Goal: Information Seeking & Learning: Learn about a topic

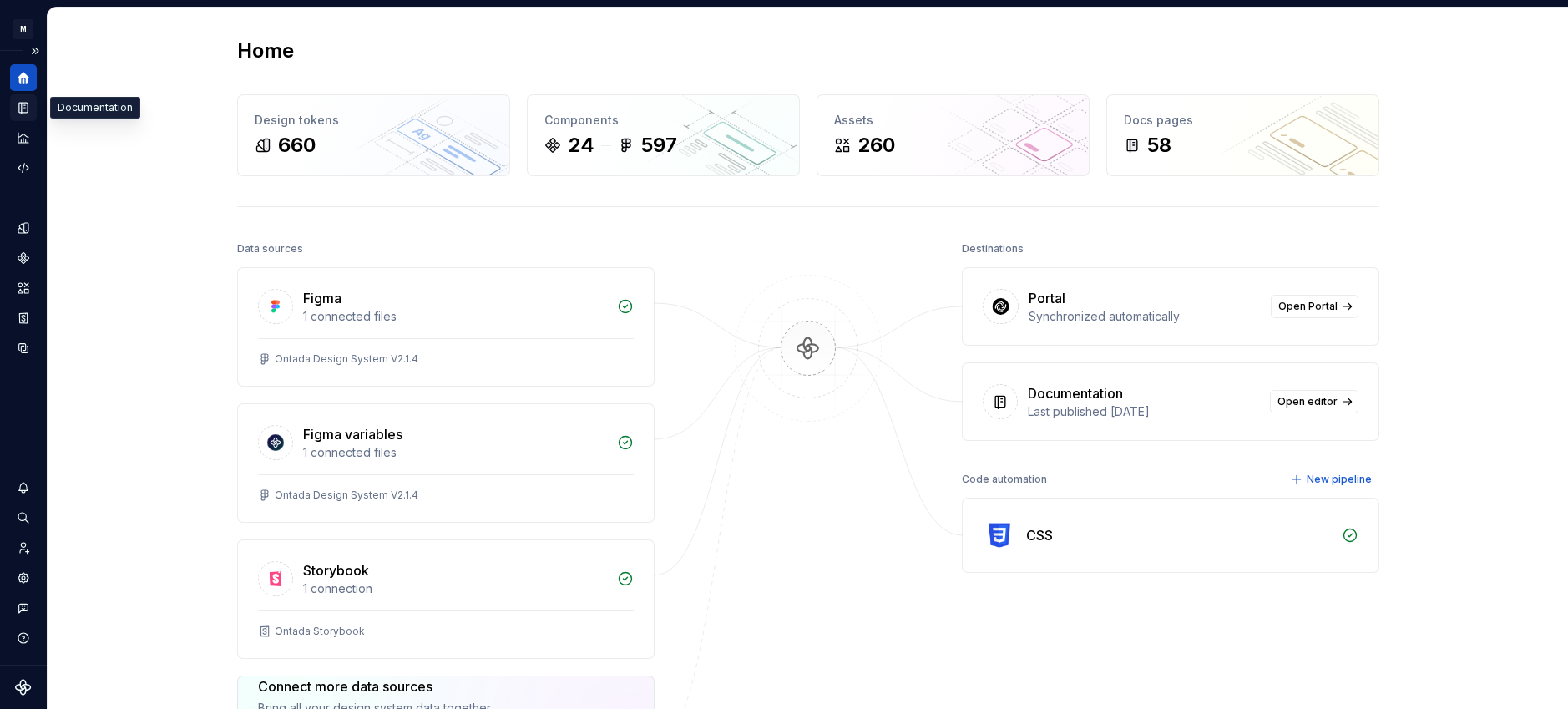
click at [20, 110] on icon "Documentation" at bounding box center [23, 107] width 15 height 15
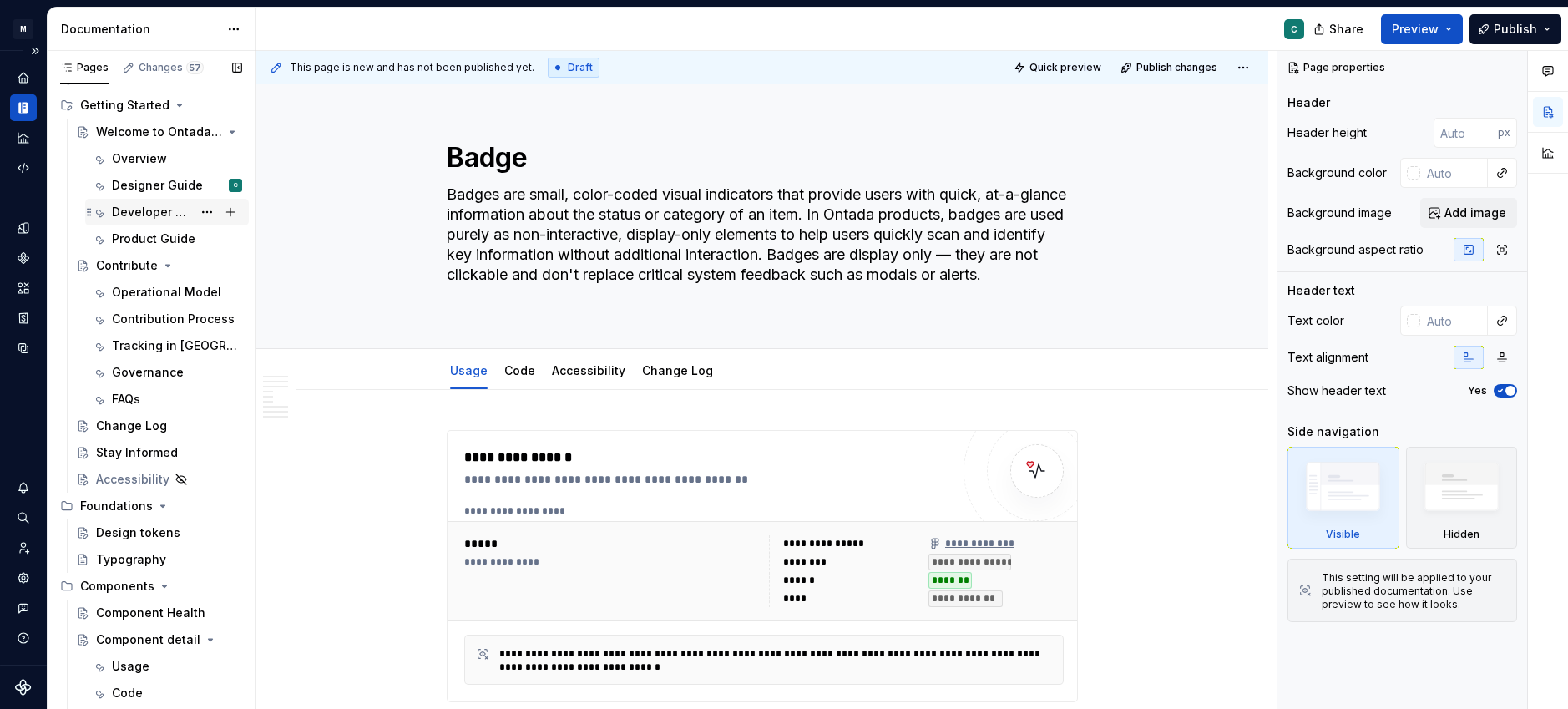
scroll to position [44, 0]
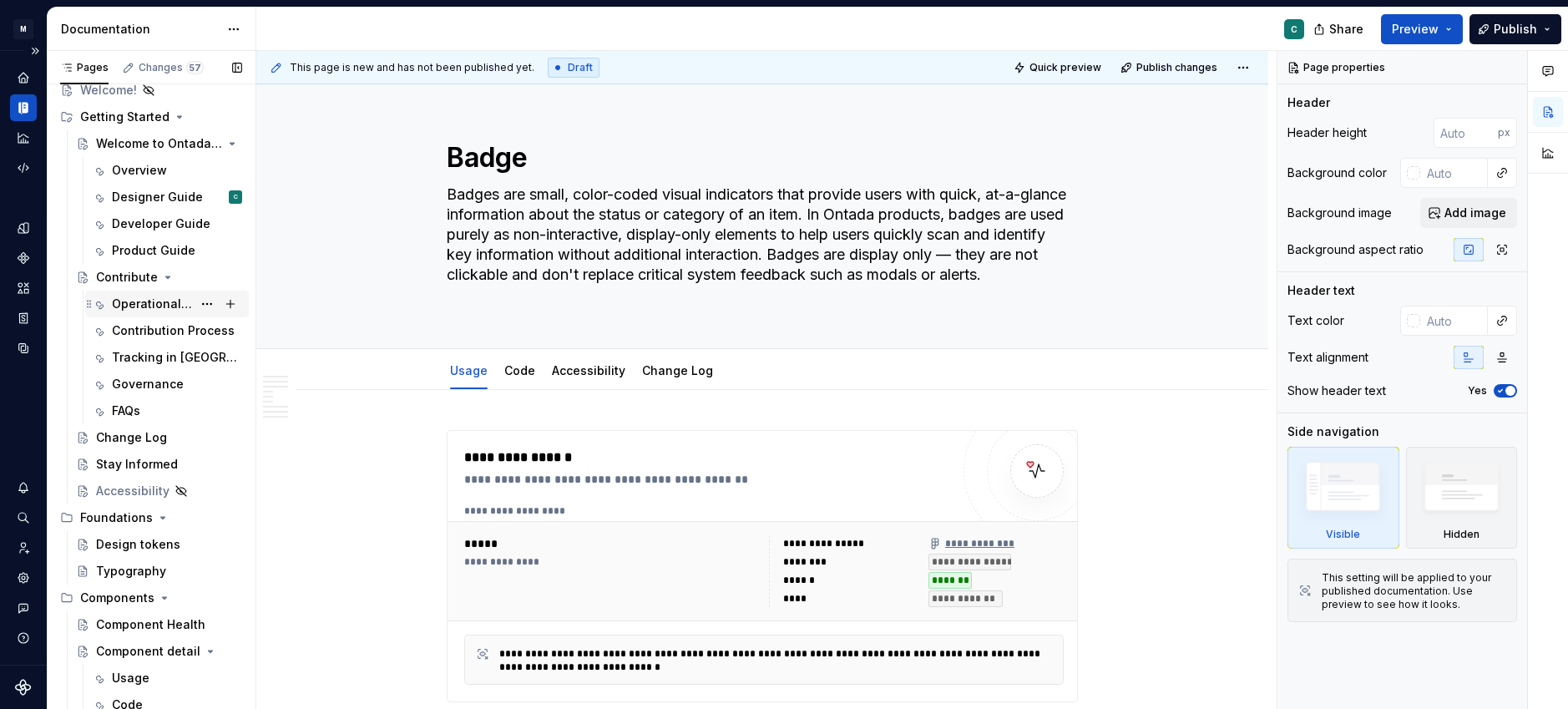
click at [151, 306] on div "Operational Model" at bounding box center [151, 304] width 80 height 17
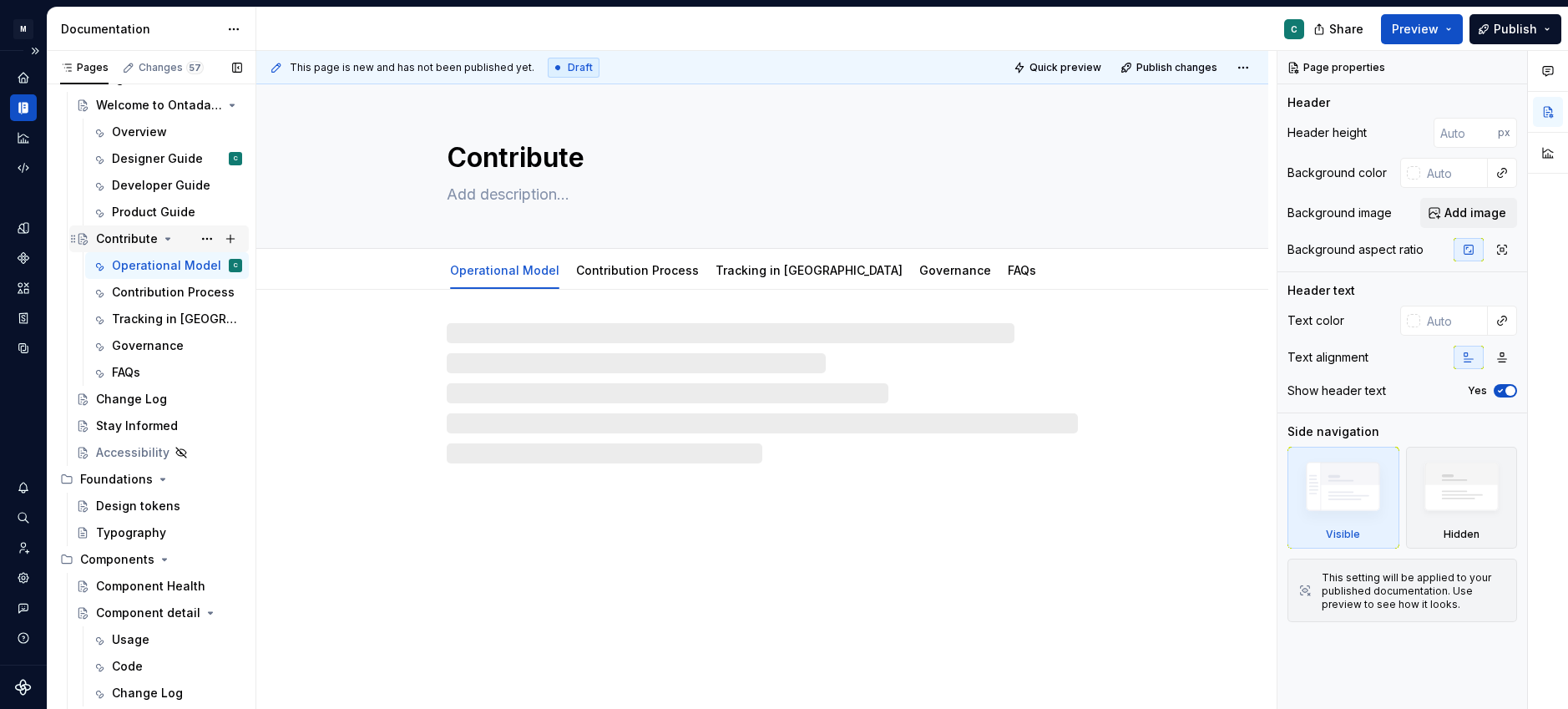
scroll to position [40, 0]
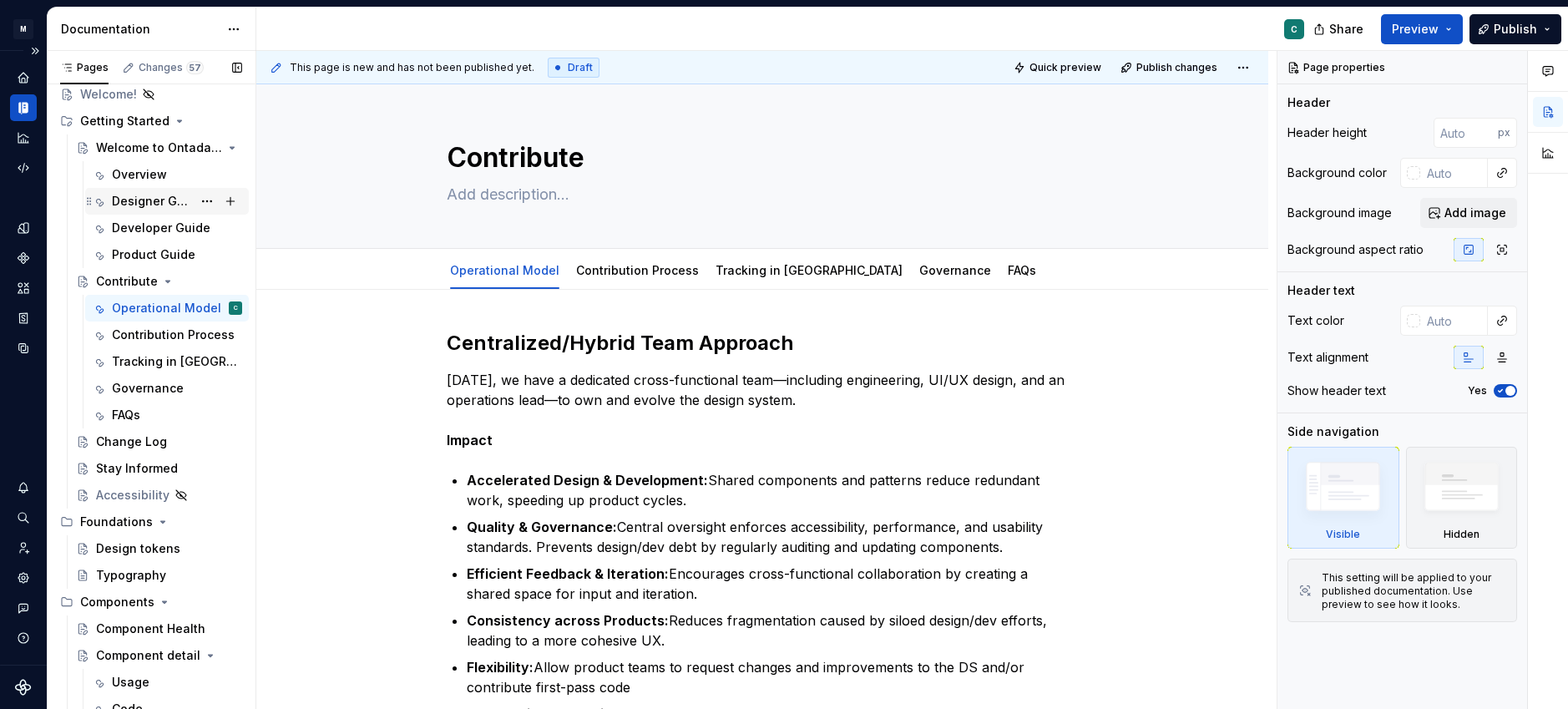
click at [130, 211] on div "Designer Guide C" at bounding box center [177, 201] width 131 height 23
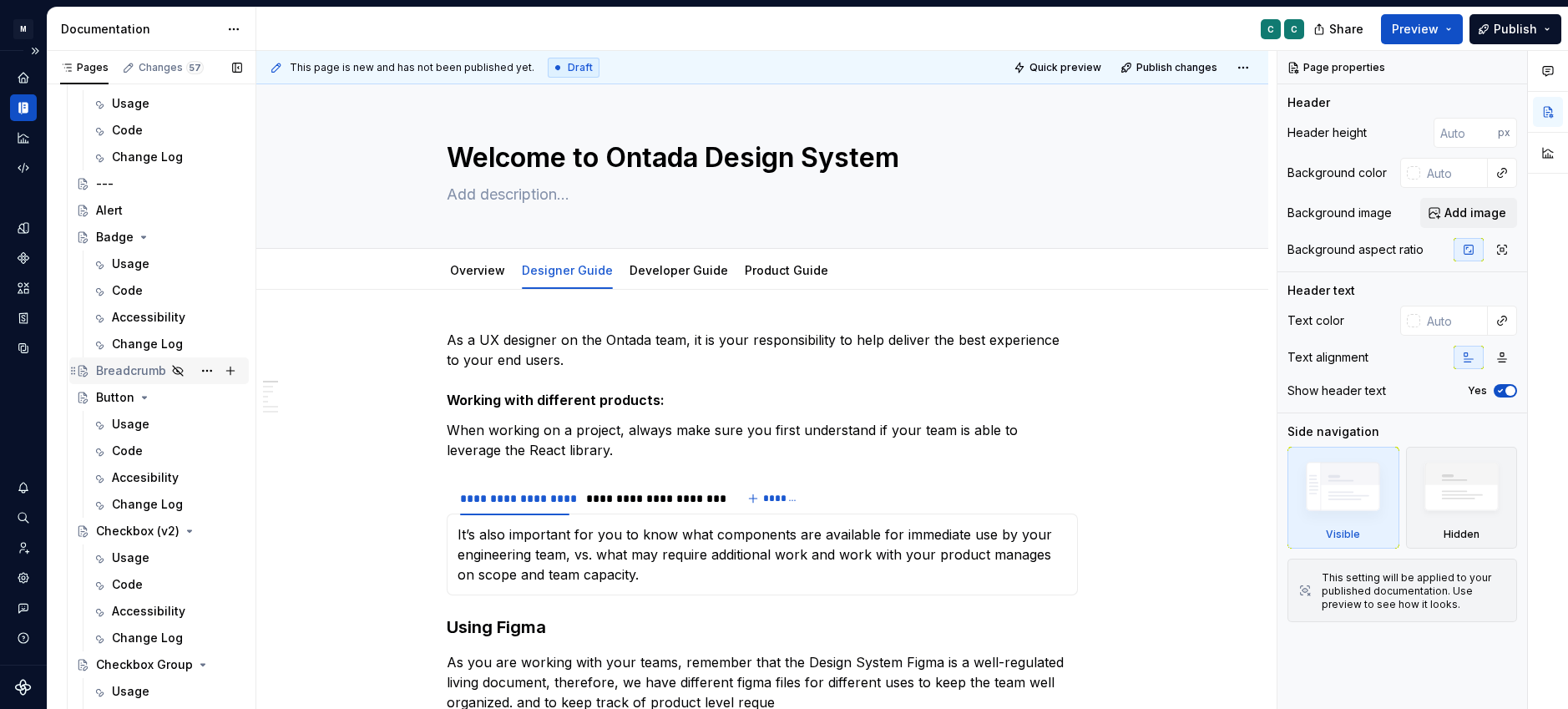
scroll to position [655, 0]
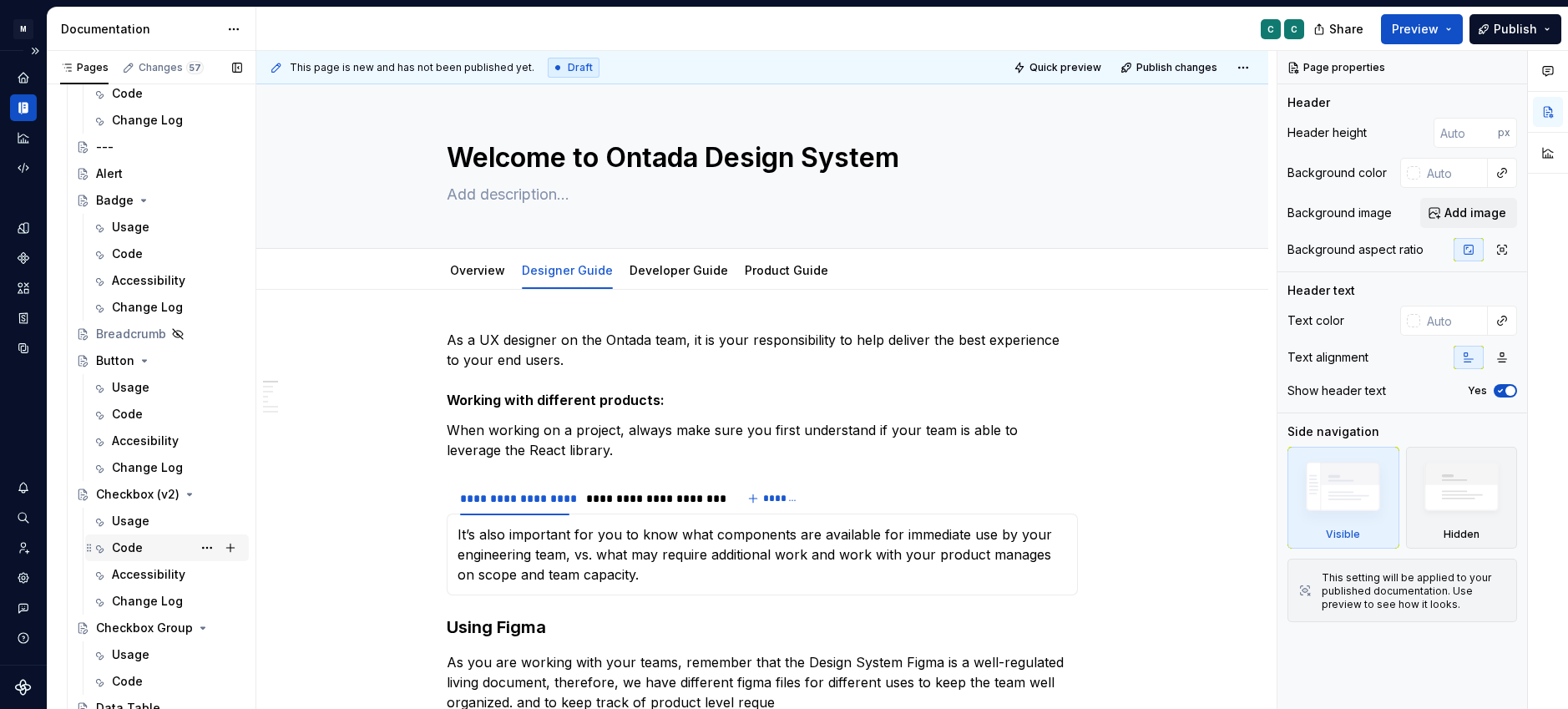
click at [130, 550] on div "Code" at bounding box center [127, 548] width 31 height 17
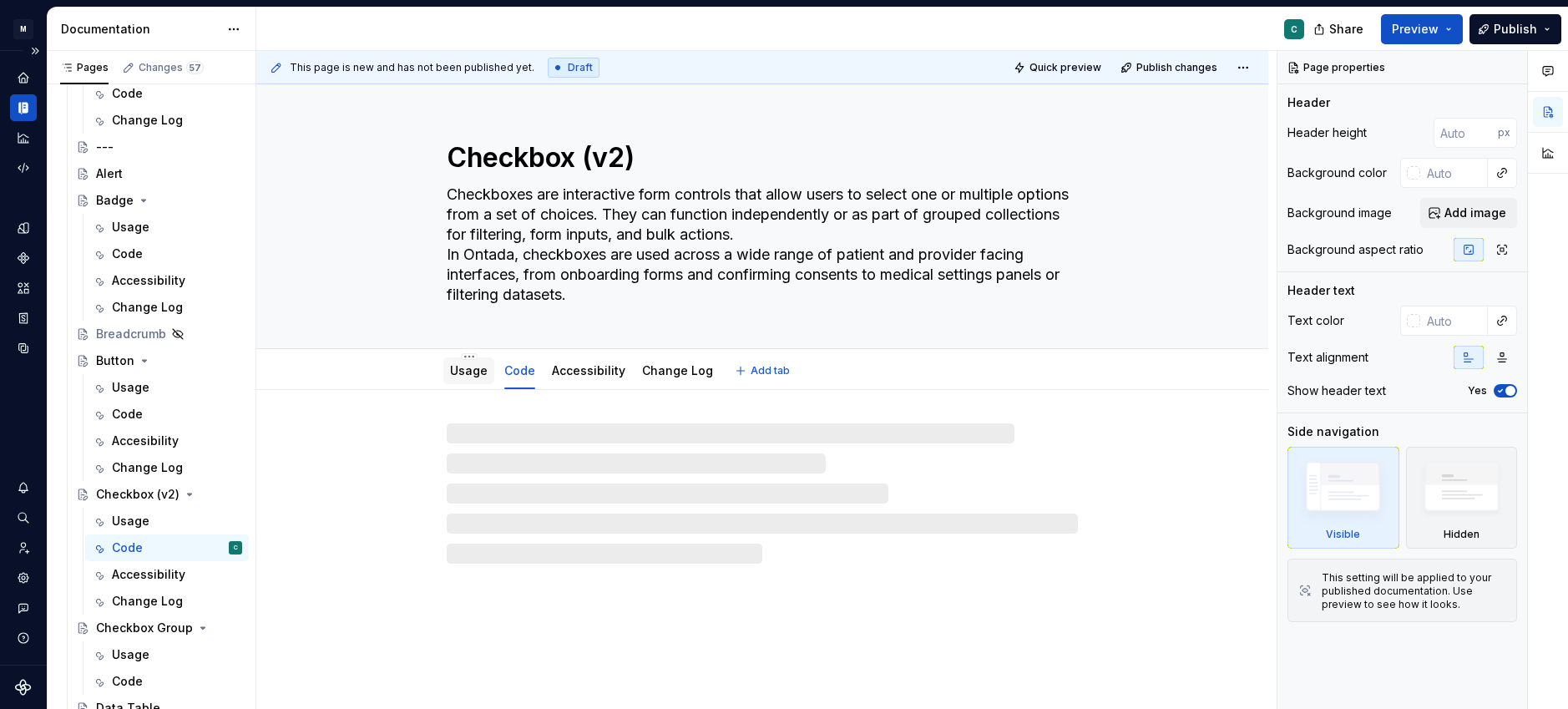
click at [471, 368] on link "Usage" at bounding box center [469, 370] width 38 height 14
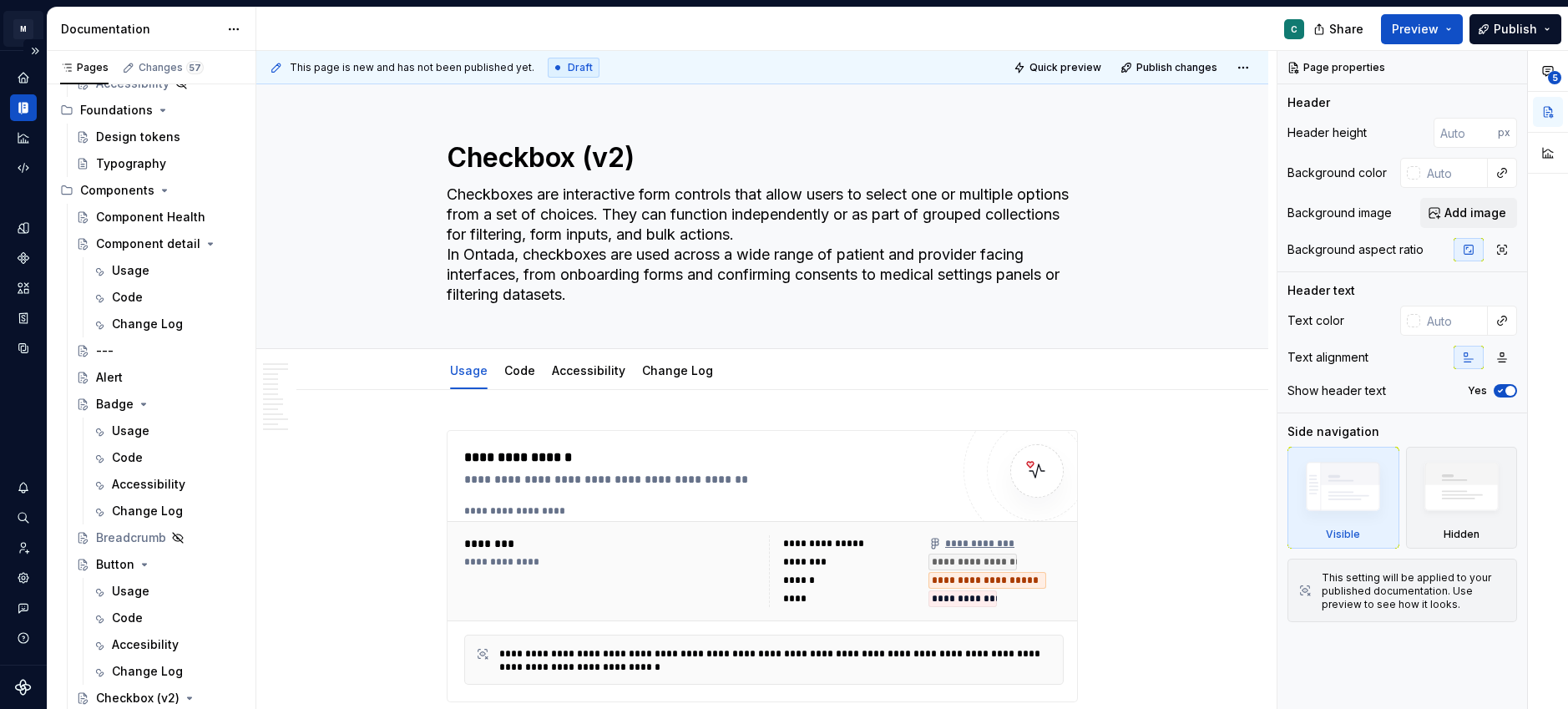
type textarea "*"
